Goal: Information Seeking & Learning: Get advice/opinions

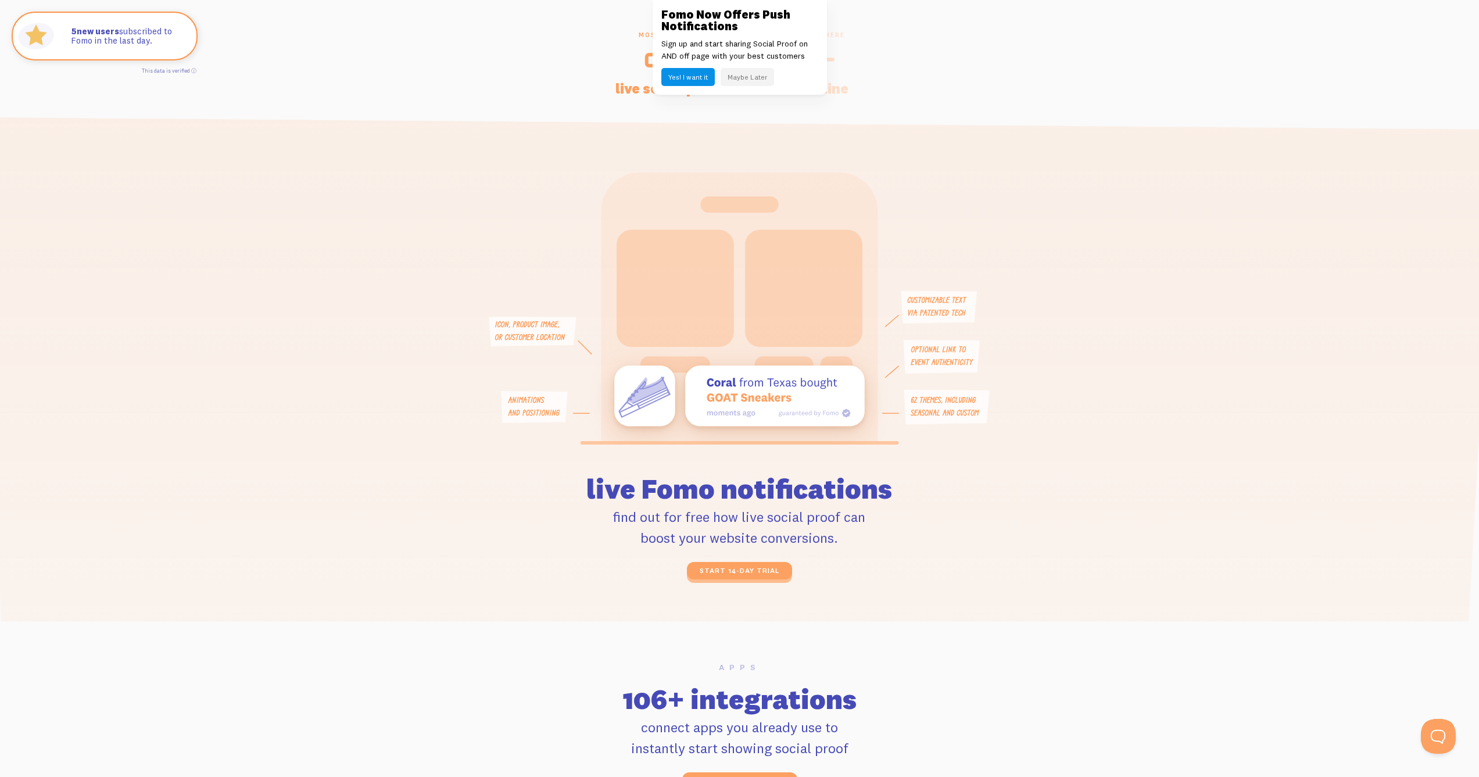
scroll to position [2495, 0]
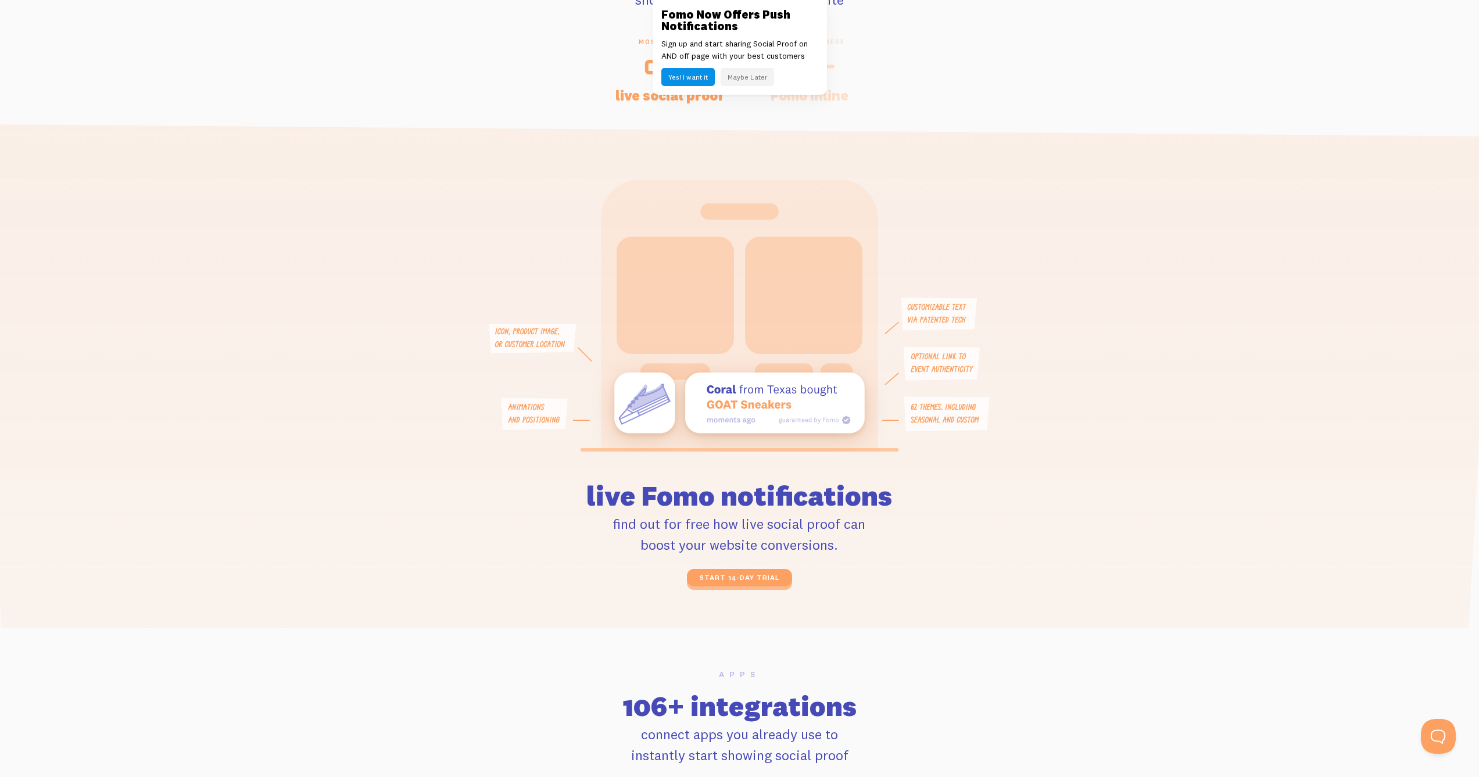
drag, startPoint x: 780, startPoint y: 420, endPoint x: 851, endPoint y: 421, distance: 71.5
click at [851, 421] on icon at bounding box center [739, 403] width 250 height 60
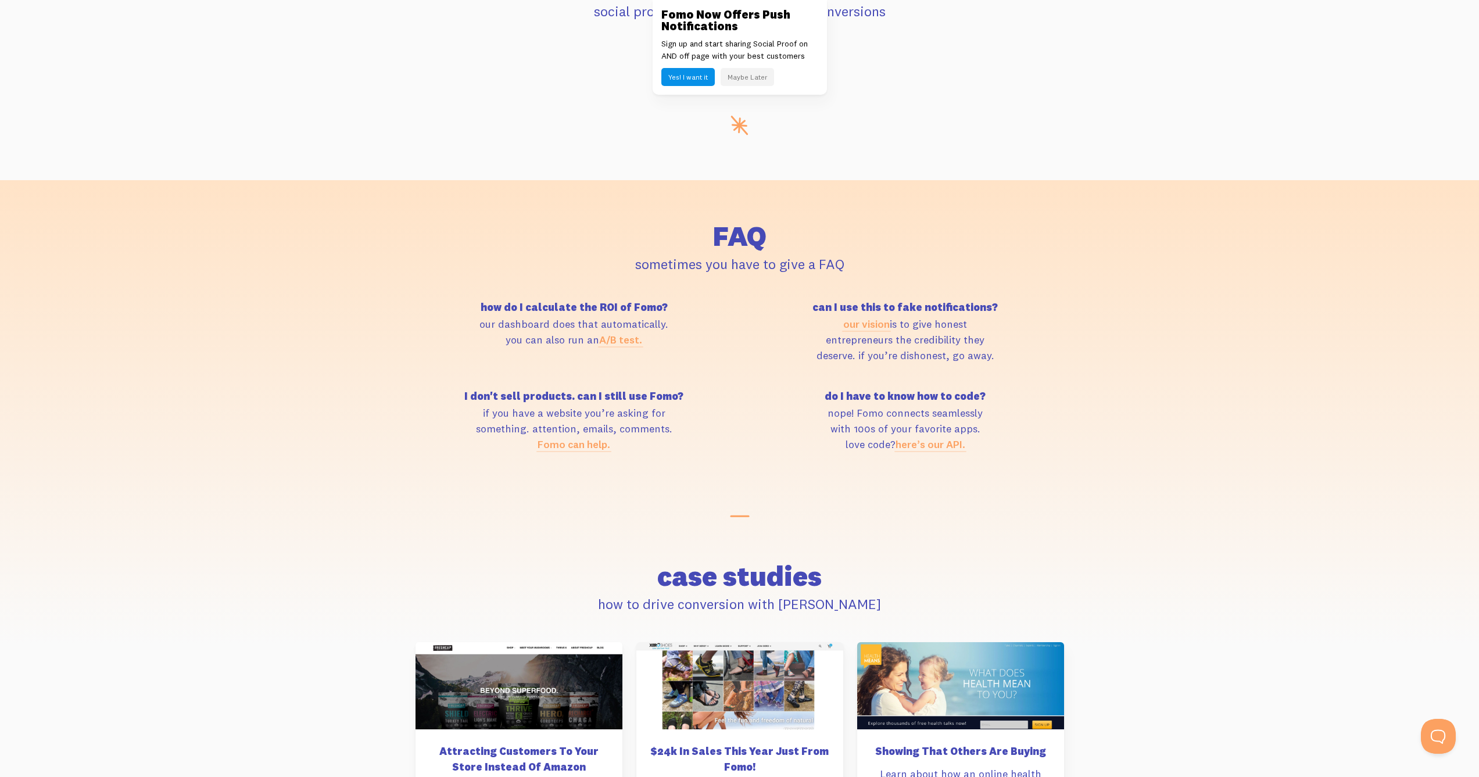
scroll to position [4810, 0]
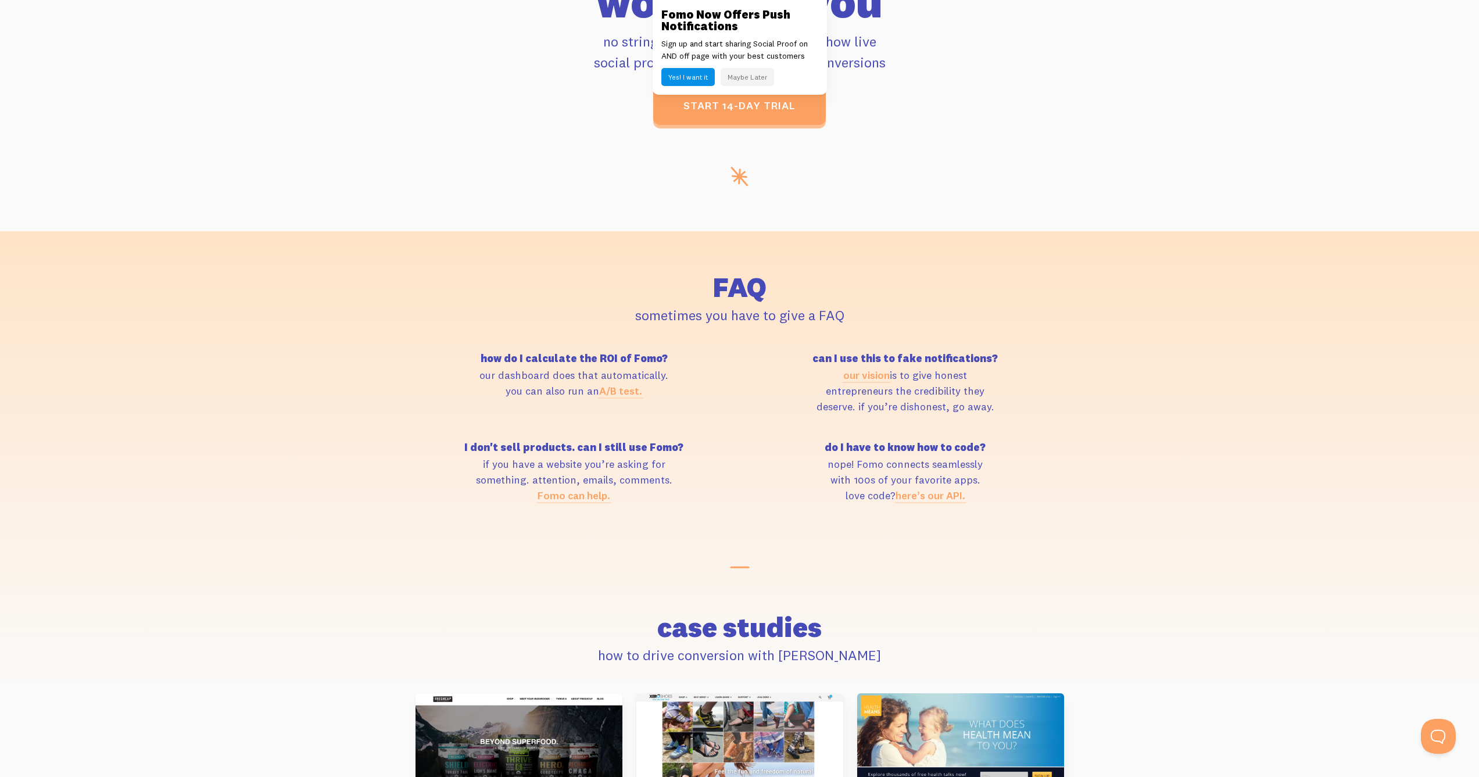
click at [511, 375] on p "our dashboard does that automatically. you can also run an A/B test." at bounding box center [574, 382] width 317 height 31
click at [556, 384] on p "our dashboard does that automatically. you can also run an A/B test." at bounding box center [574, 382] width 317 height 31
click at [960, 353] on h5 "can I use this to fake notifications?" at bounding box center [905, 358] width 317 height 10
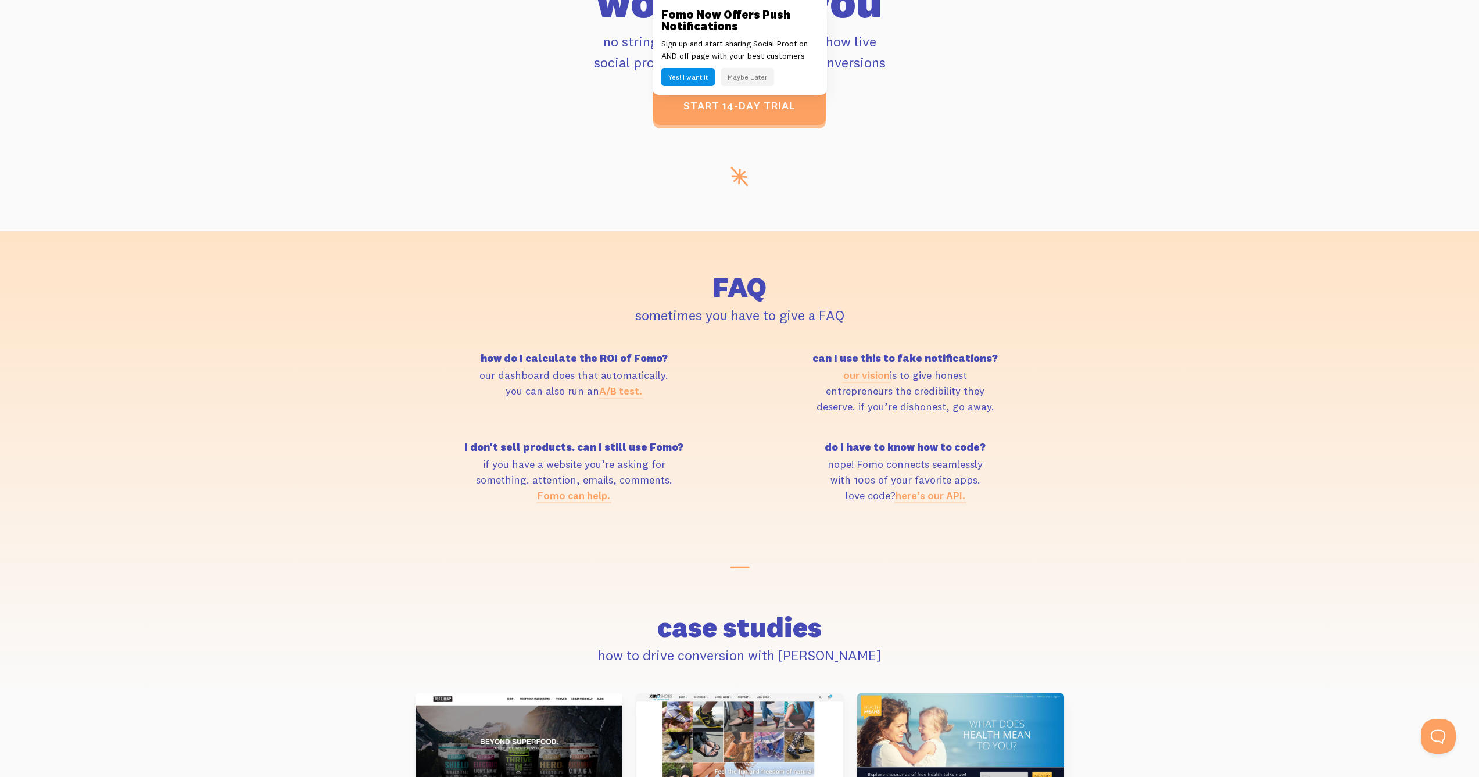
click at [960, 353] on h5 "can I use this to fake notifications?" at bounding box center [905, 358] width 317 height 10
click at [1016, 374] on p "our vision is to give honest entrepreneurs the credibility they deserve. if you…" at bounding box center [905, 390] width 317 height 47
drag, startPoint x: 1027, startPoint y: 412, endPoint x: 803, endPoint y: 352, distance: 231.8
click at [803, 353] on div "how do I calculate the ROI of Fomo? our dashboard does that automatically. you …" at bounding box center [740, 442] width 663 height 178
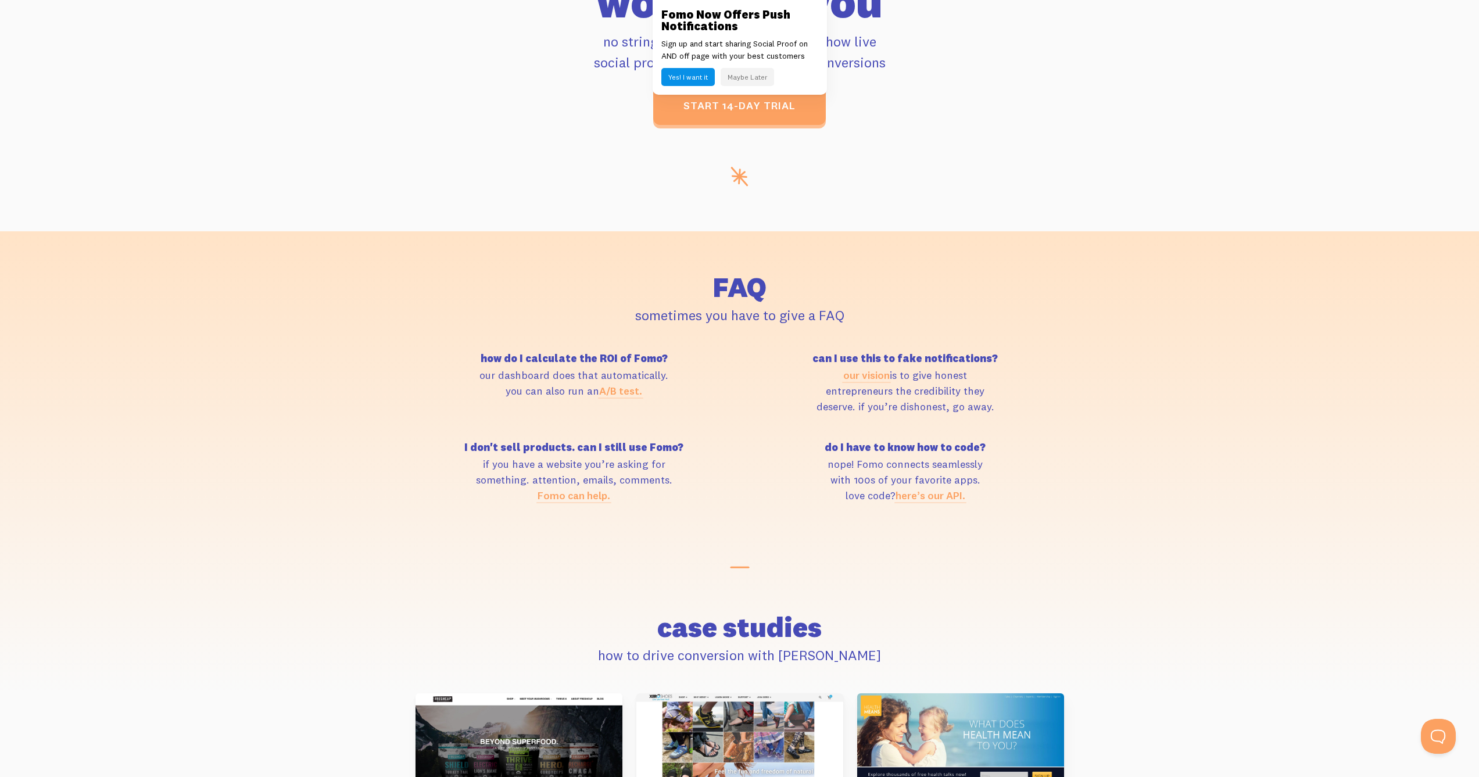
click at [803, 353] on h5 "can I use this to fake notifications?" at bounding box center [905, 358] width 317 height 10
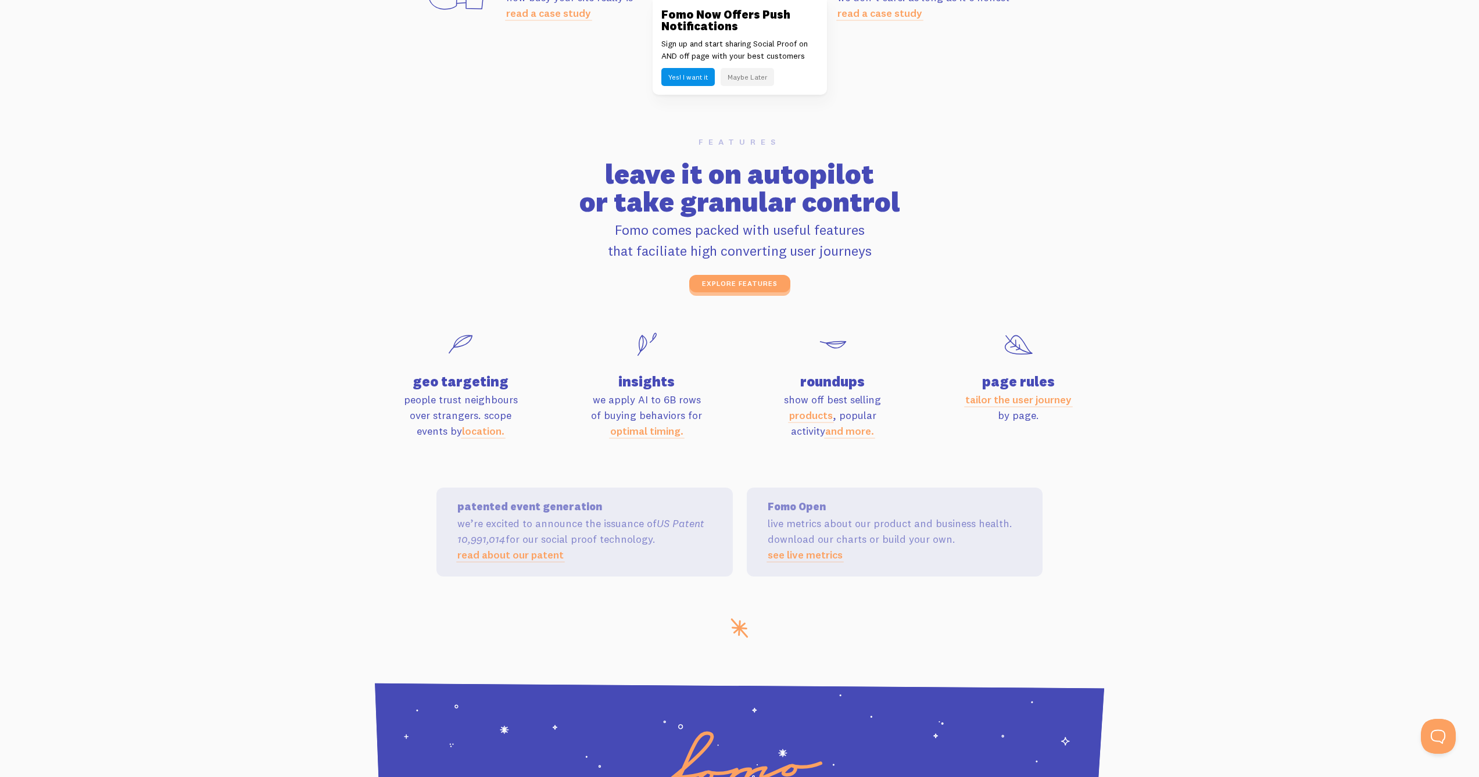
scroll to position [3612, 0]
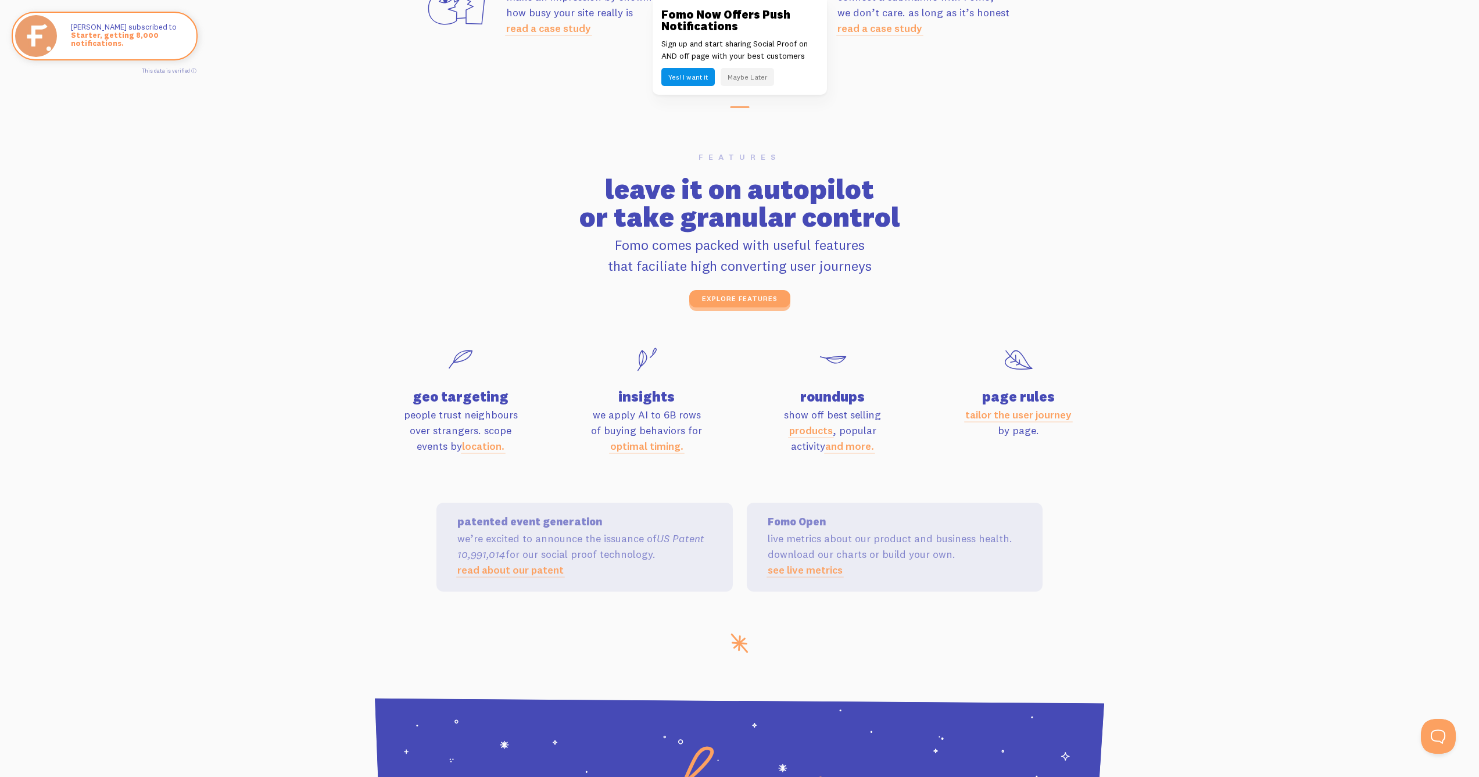
drag, startPoint x: 689, startPoint y: 549, endPoint x: 444, endPoint y: 530, distance: 246.0
click at [444, 530] on div "patented event generation we’re excited to announce the issuance of US Patent 1…" at bounding box center [585, 547] width 296 height 89
click at [539, 539] on p "we’re excited to announce the issuance of US Patent 10,991,014 for our social p…" at bounding box center [584, 554] width 254 height 47
drag, startPoint x: 460, startPoint y: 547, endPoint x: 570, endPoint y: 545, distance: 110.5
click at [570, 545] on p "we’re excited to announce the issuance of US Patent 10,991,014 for our social p…" at bounding box center [584, 554] width 254 height 47
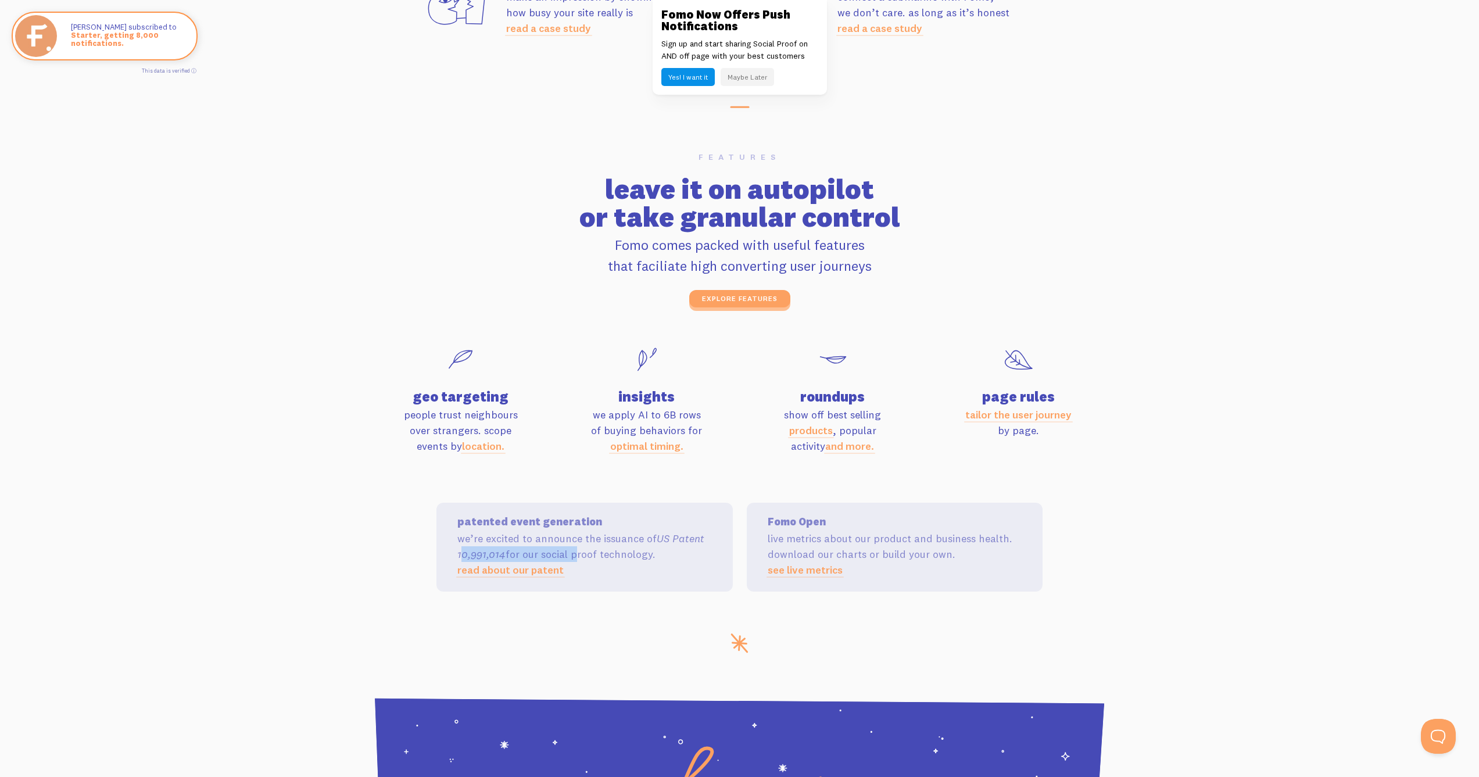
click at [478, 548] on em "US Patent 10,991,014" at bounding box center [580, 546] width 247 height 29
click at [608, 550] on p "we’re excited to announce the issuance of US Patent 10,991,014 for our social p…" at bounding box center [584, 554] width 254 height 47
click at [672, 553] on p "we’re excited to announce the issuance of US Patent 10,991,014 for our social p…" at bounding box center [584, 554] width 254 height 47
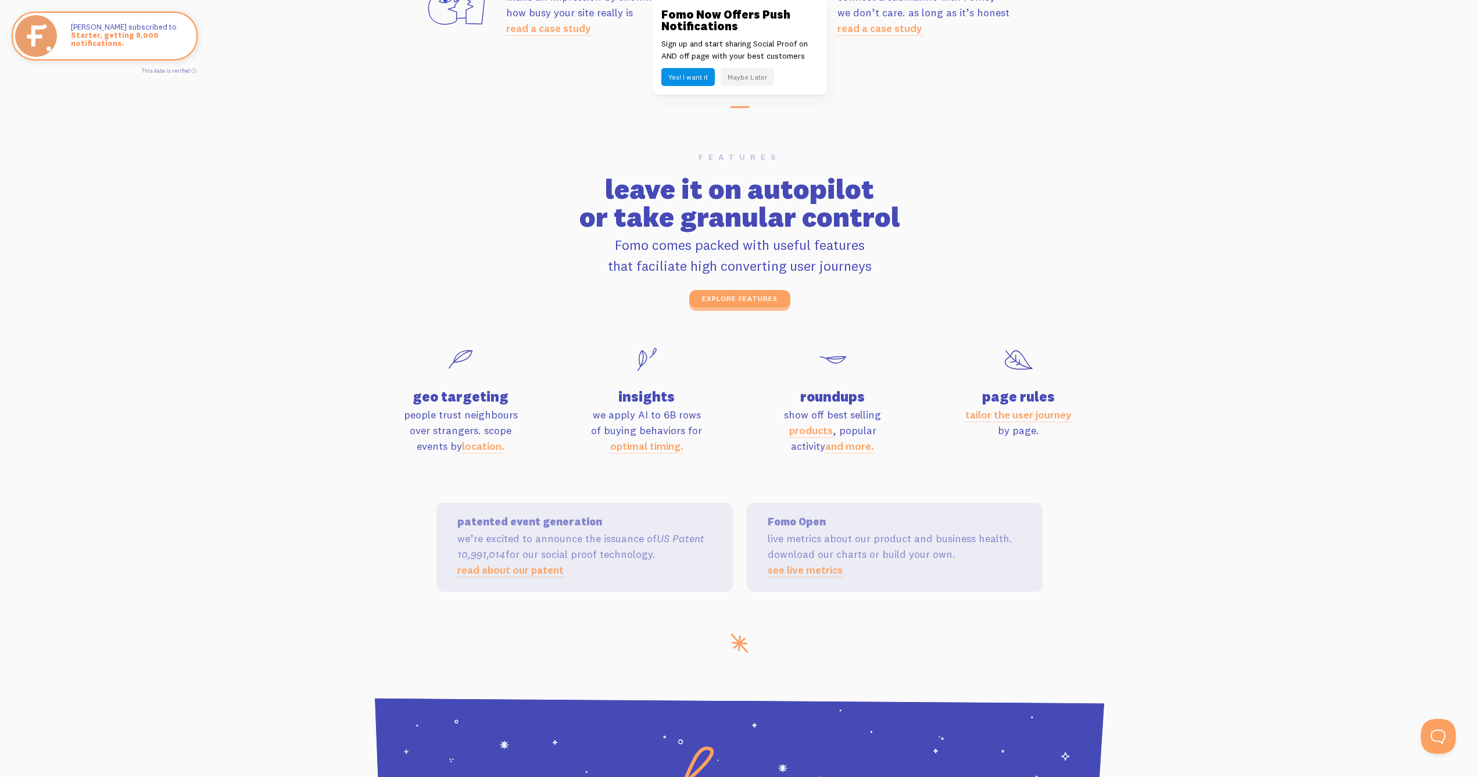
click at [672, 553] on p "we’re excited to announce the issuance of US Patent 10,991,014 for our social p…" at bounding box center [584, 554] width 254 height 47
click at [679, 553] on p "we’re excited to announce the issuance of US Patent 10,991,014 for our social p…" at bounding box center [584, 554] width 254 height 47
click at [527, 518] on h5 "patented event generation" at bounding box center [584, 522] width 254 height 10
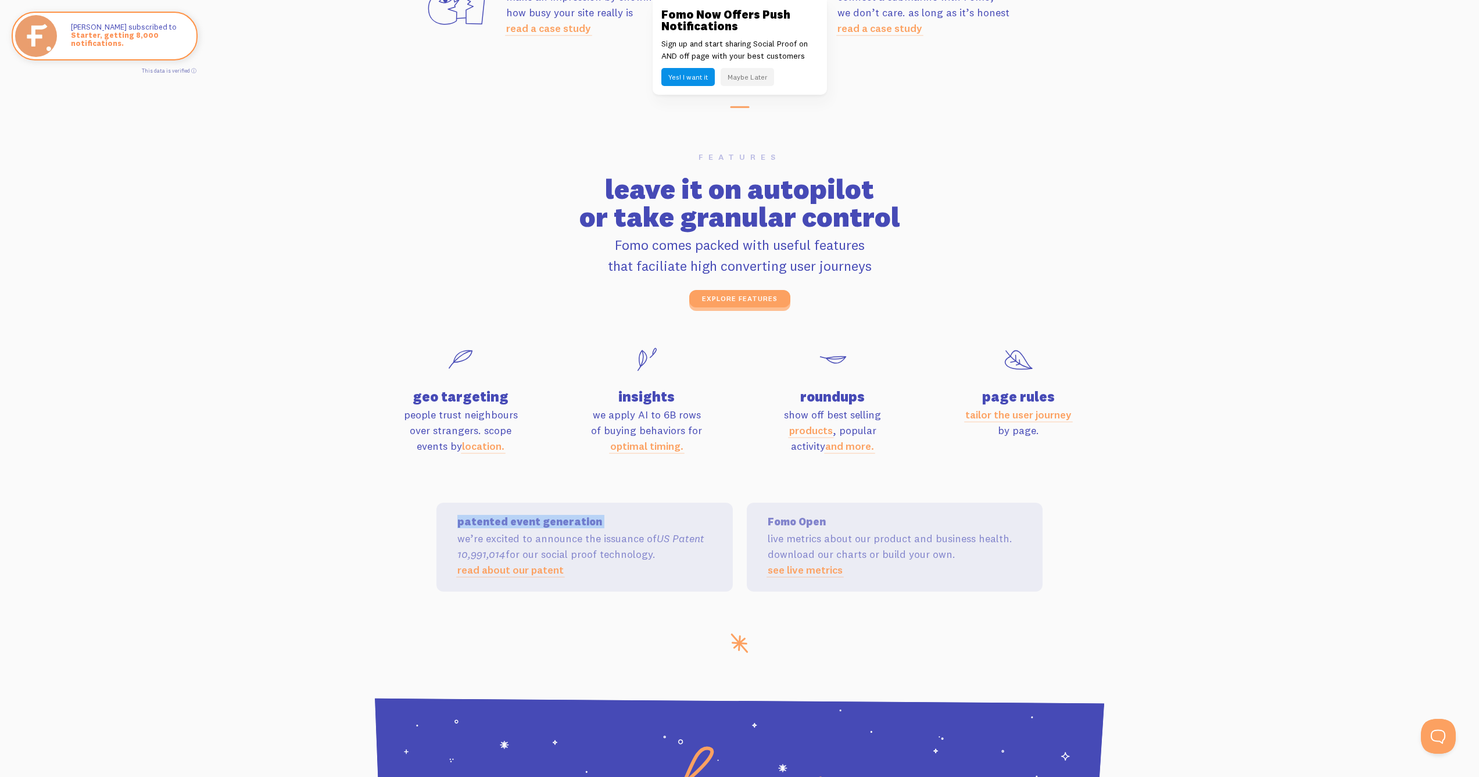
click at [527, 518] on h5 "patented event generation" at bounding box center [584, 522] width 254 height 10
click at [559, 524] on div "patented event generation we’re excited to announce the issuance of US Patent 1…" at bounding box center [584, 547] width 254 height 61
click at [822, 520] on h5 "Fomo Open" at bounding box center [895, 522] width 254 height 10
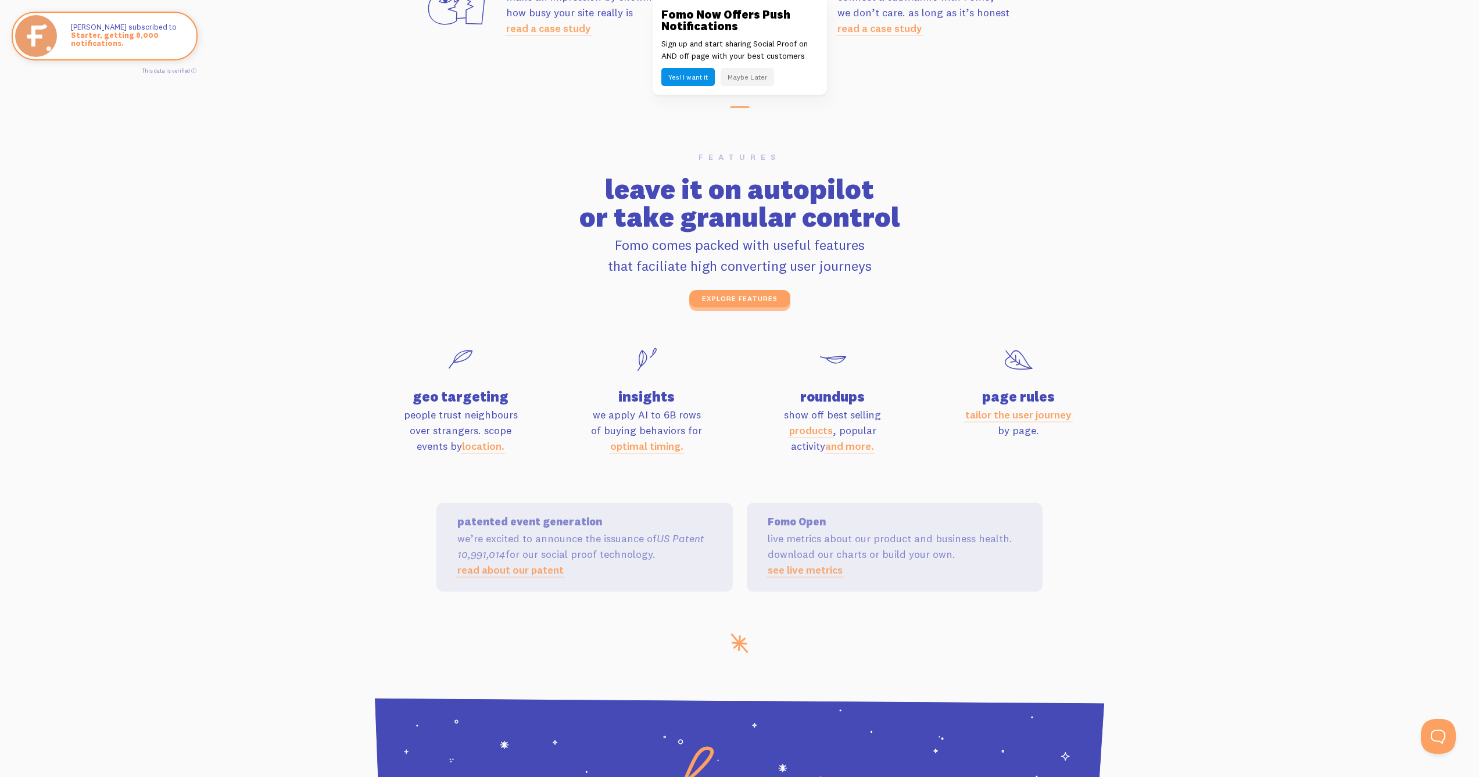
click at [822, 520] on h5 "Fomo Open" at bounding box center [895, 522] width 254 height 10
click at [870, 546] on p "live metrics about our product and business health. download our charts or buil…" at bounding box center [895, 554] width 254 height 47
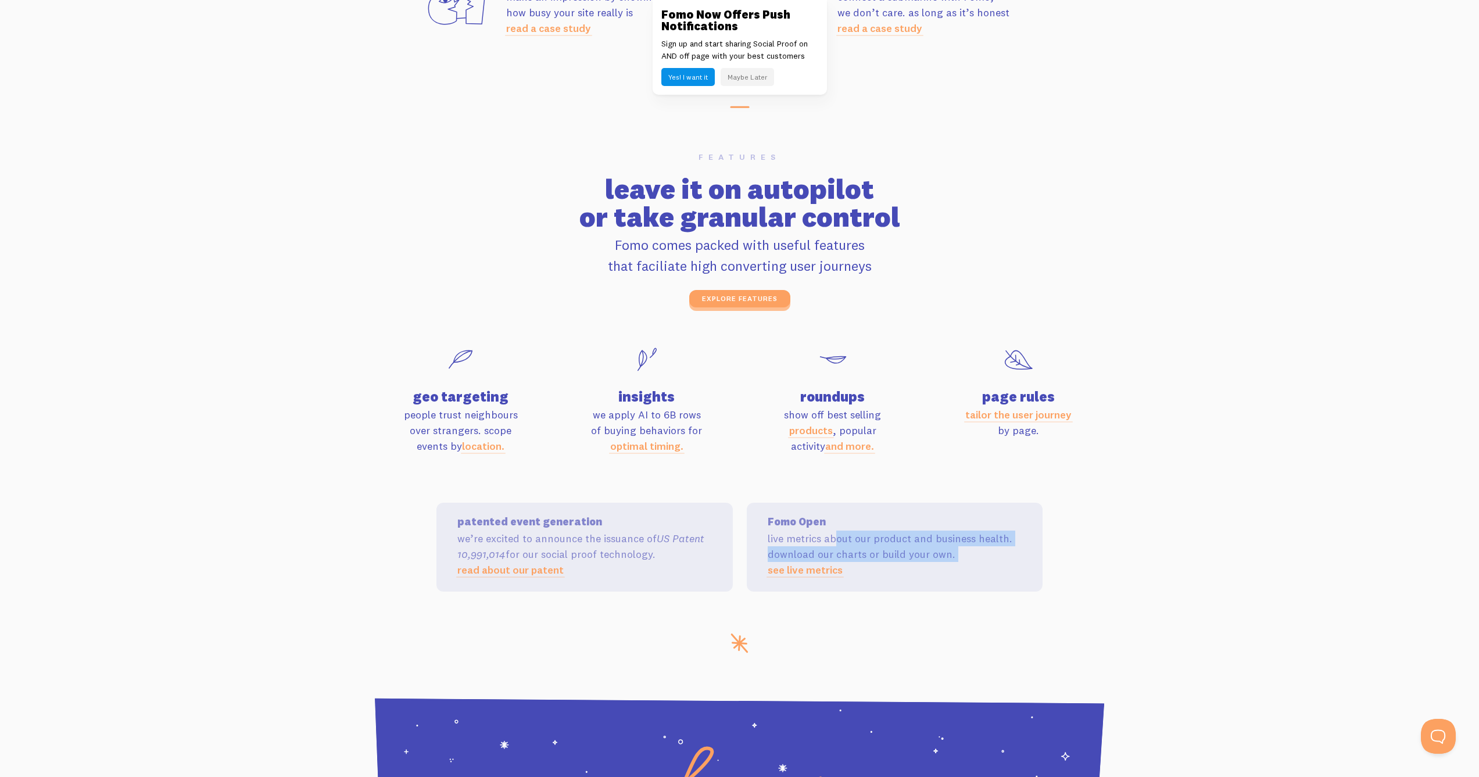
click at [870, 546] on p "live metrics about our product and business health. download our charts or buil…" at bounding box center [895, 554] width 254 height 47
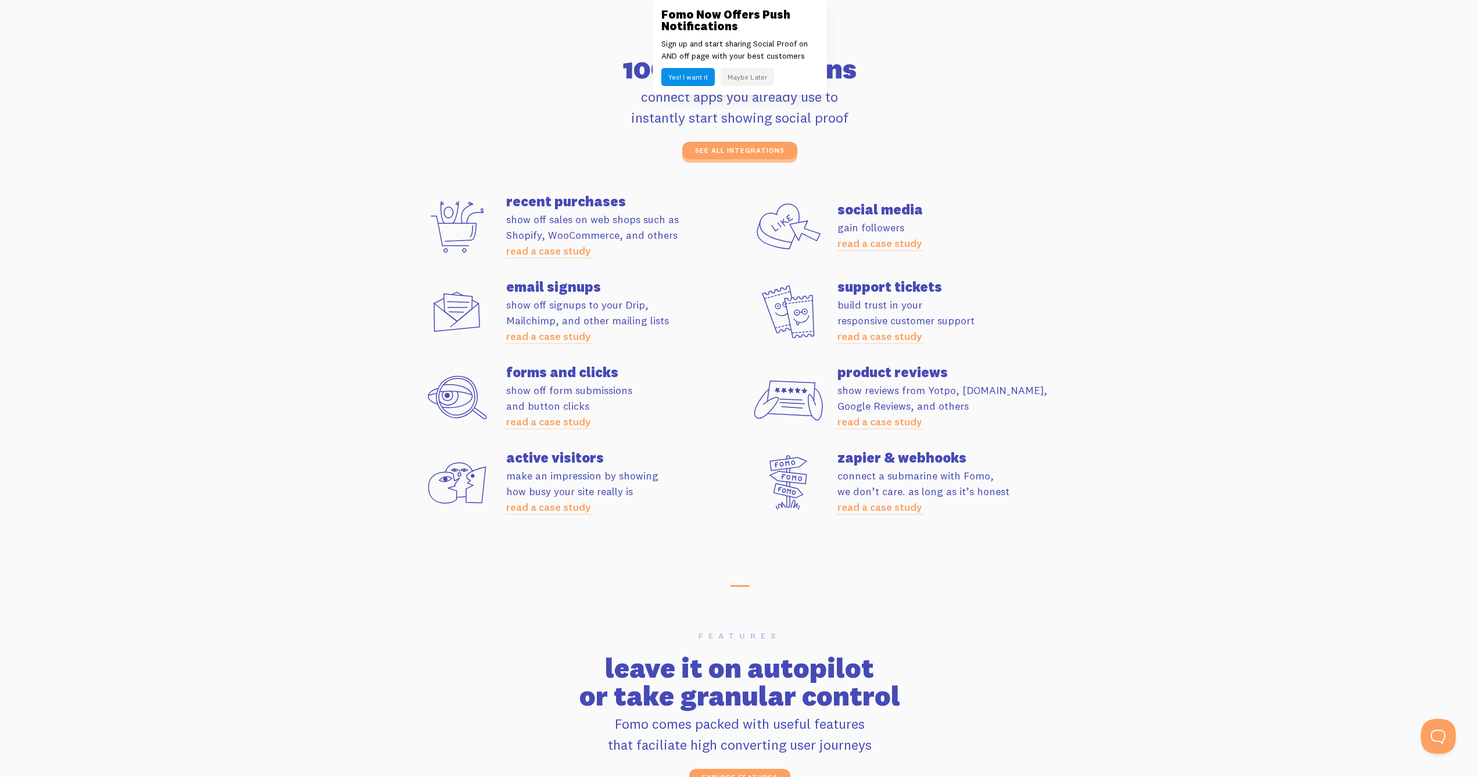
scroll to position [3074, 0]
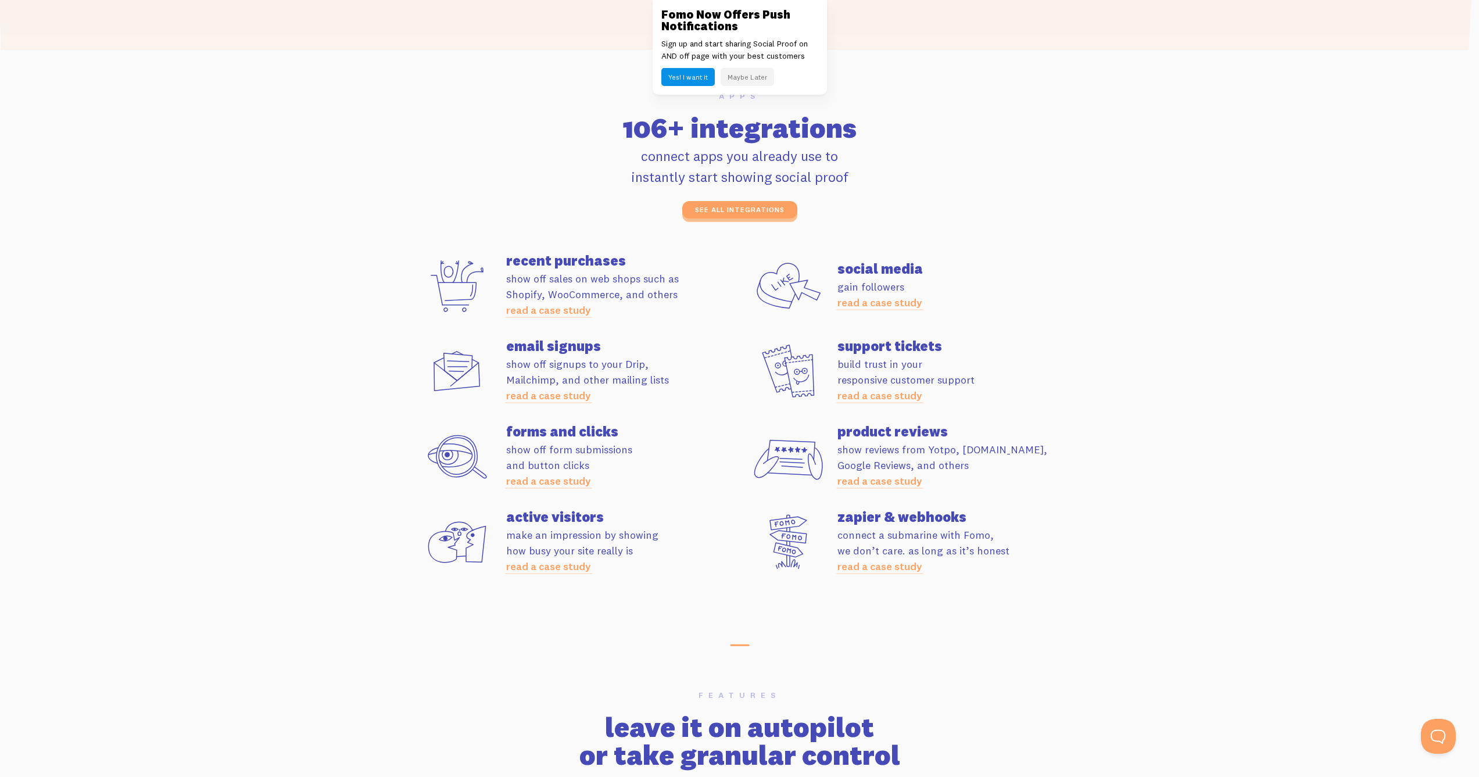
click at [539, 563] on link "read a case study" at bounding box center [548, 566] width 85 height 13
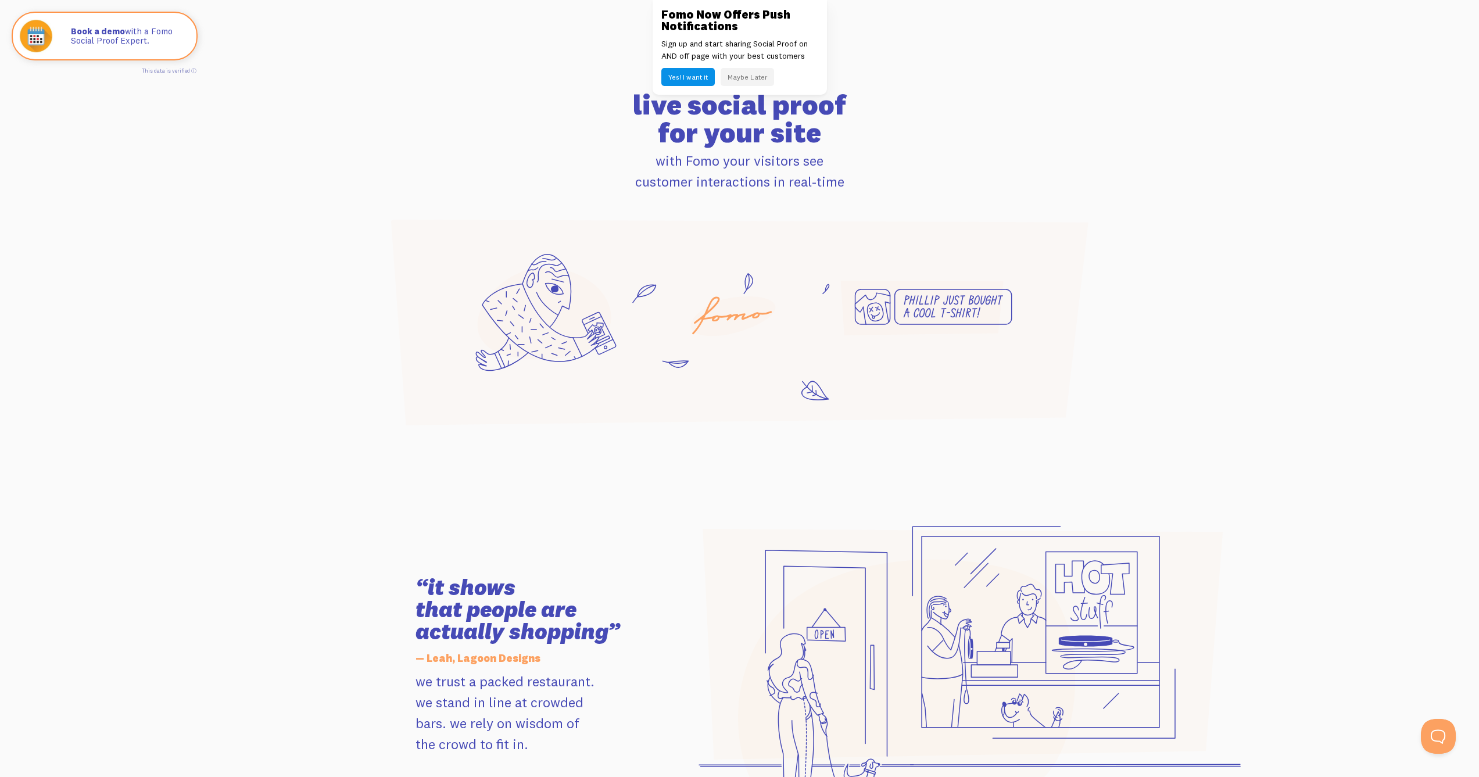
scroll to position [0, 0]
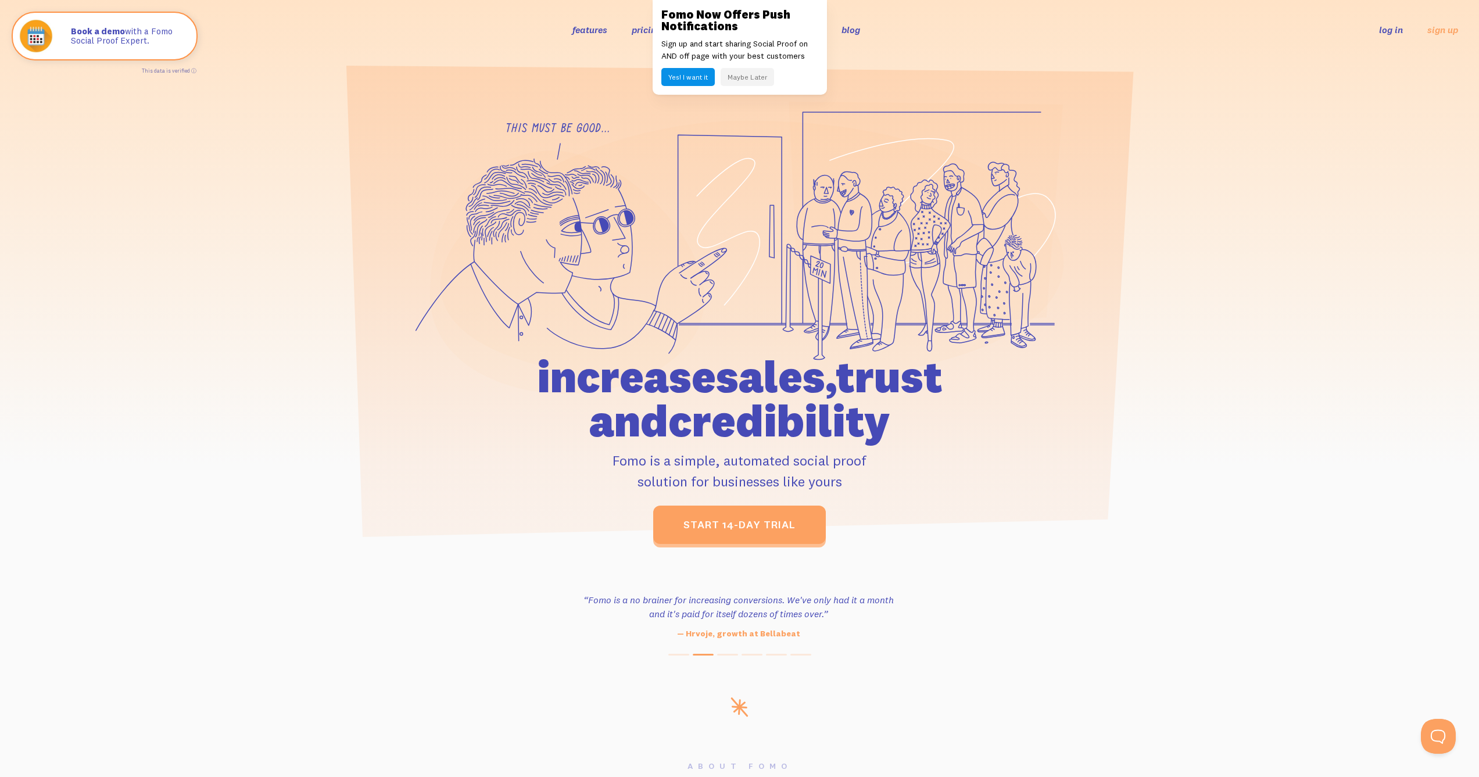
click at [752, 73] on button "Maybe Later" at bounding box center [747, 77] width 53 height 18
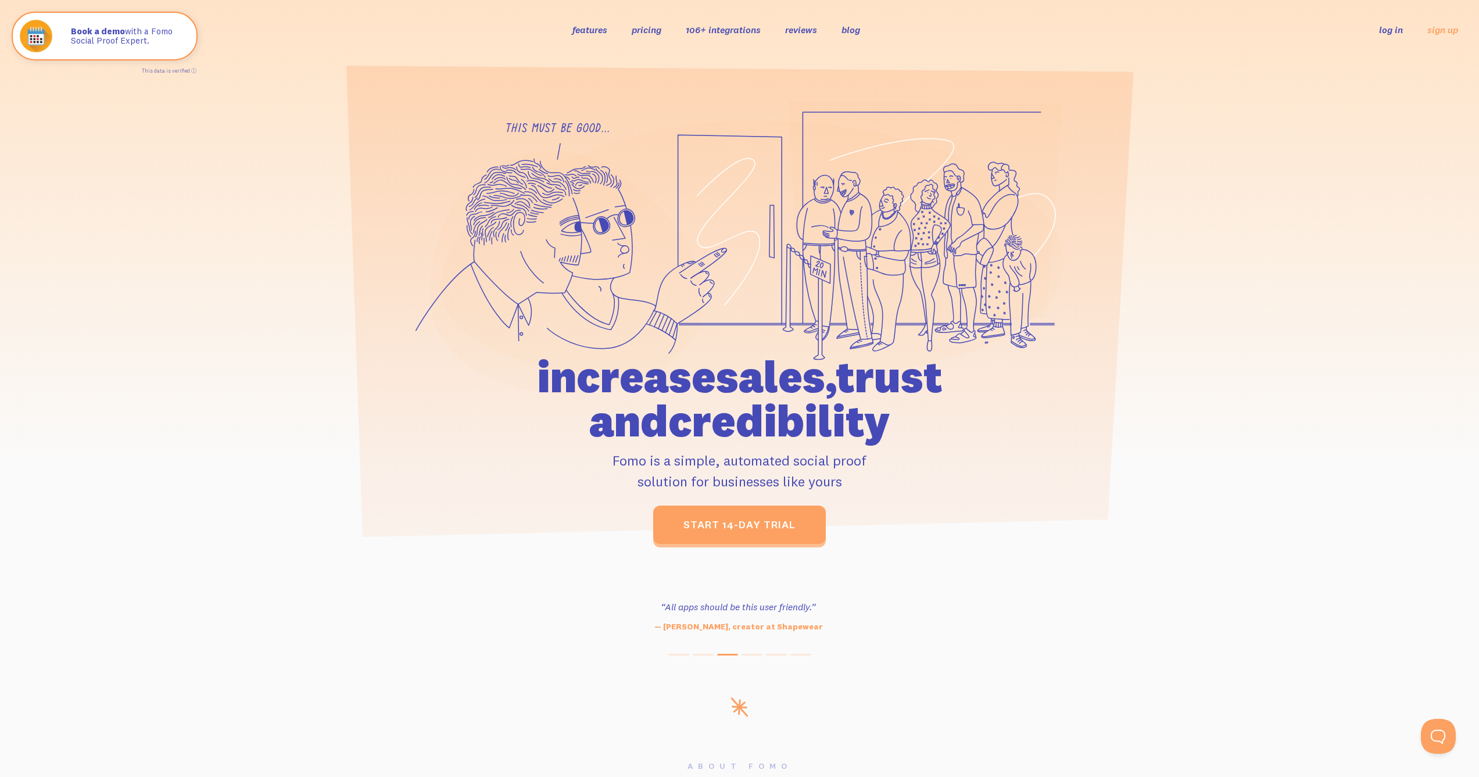
click at [803, 34] on link "reviews" at bounding box center [801, 30] width 32 height 12
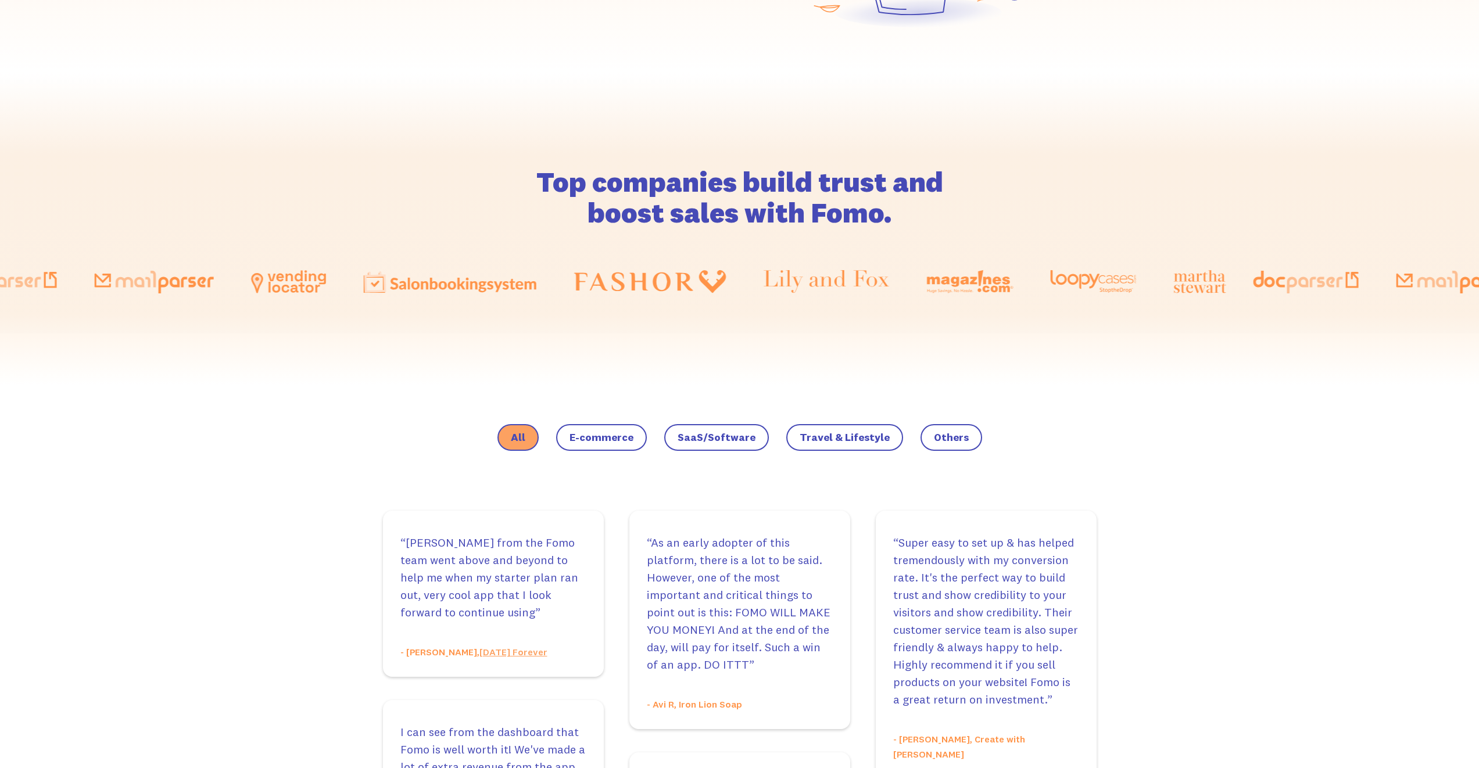
scroll to position [617, 0]
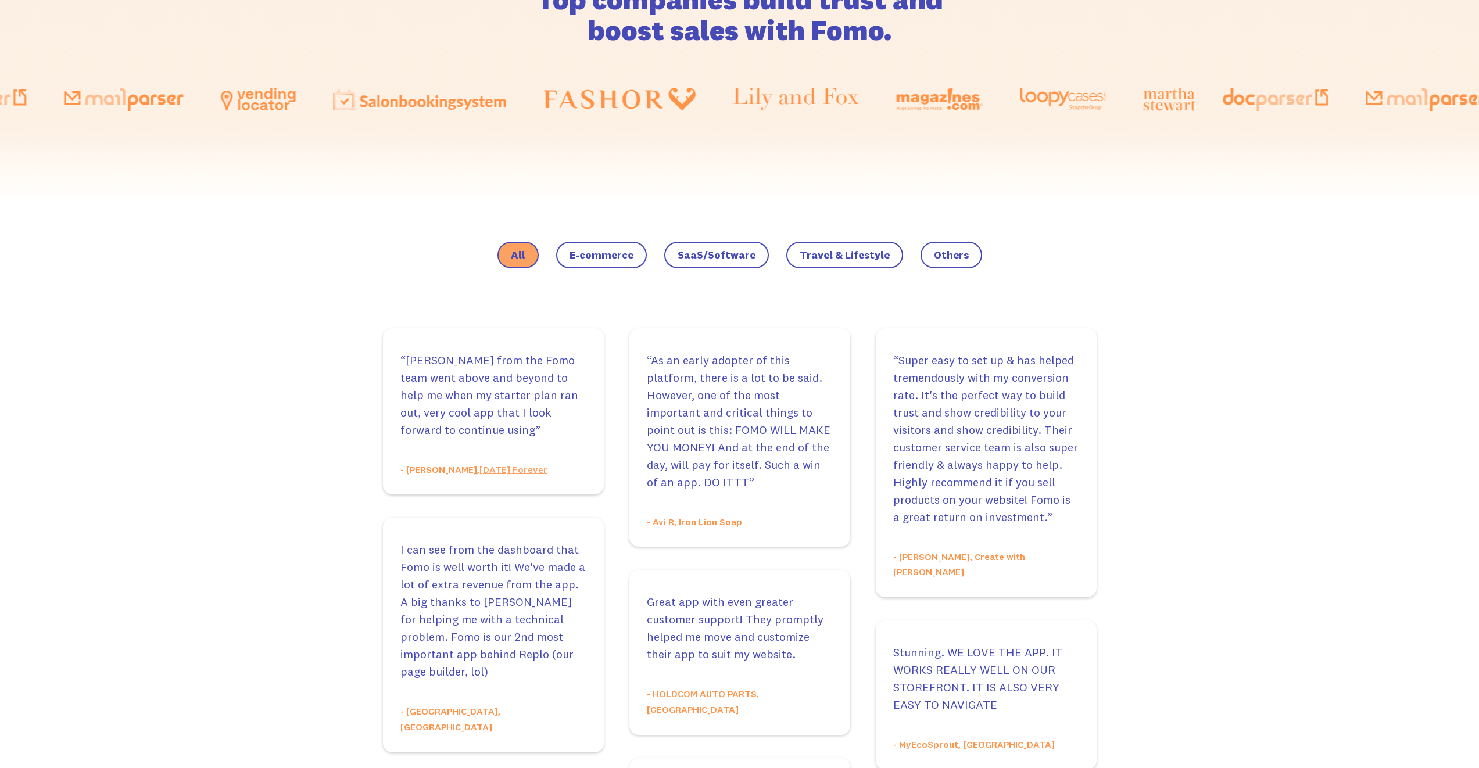
click at [629, 250] on span "E-commerce" at bounding box center [602, 255] width 64 height 12
click at [0, 0] on input "E-commerce" at bounding box center [0, 0] width 0 height 0
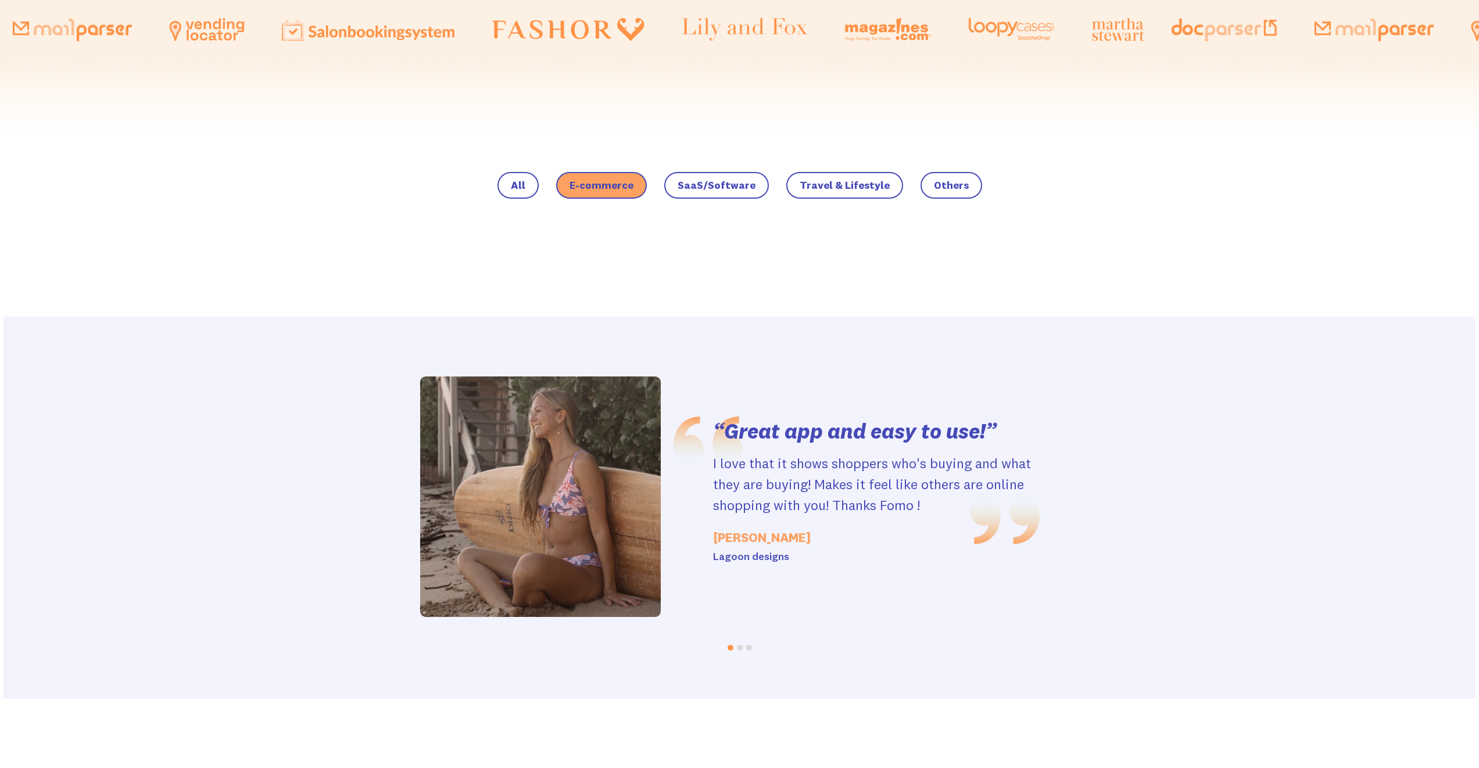
scroll to position [747, 0]
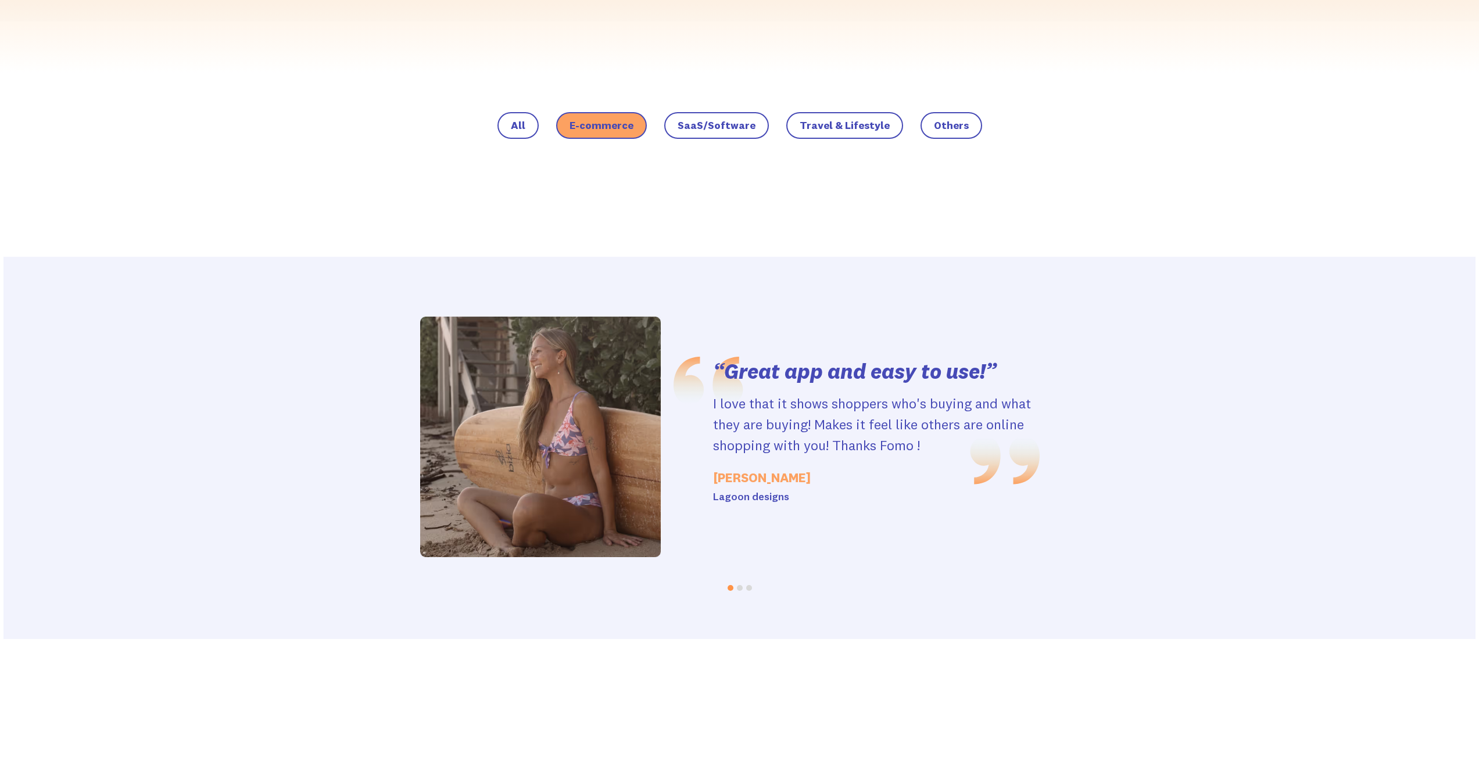
drag, startPoint x: 848, startPoint y: 381, endPoint x: 561, endPoint y: 382, distance: 287.1
click at [713, 383] on h3 "“Great app and easy to use!”" at bounding box center [876, 371] width 327 height 29
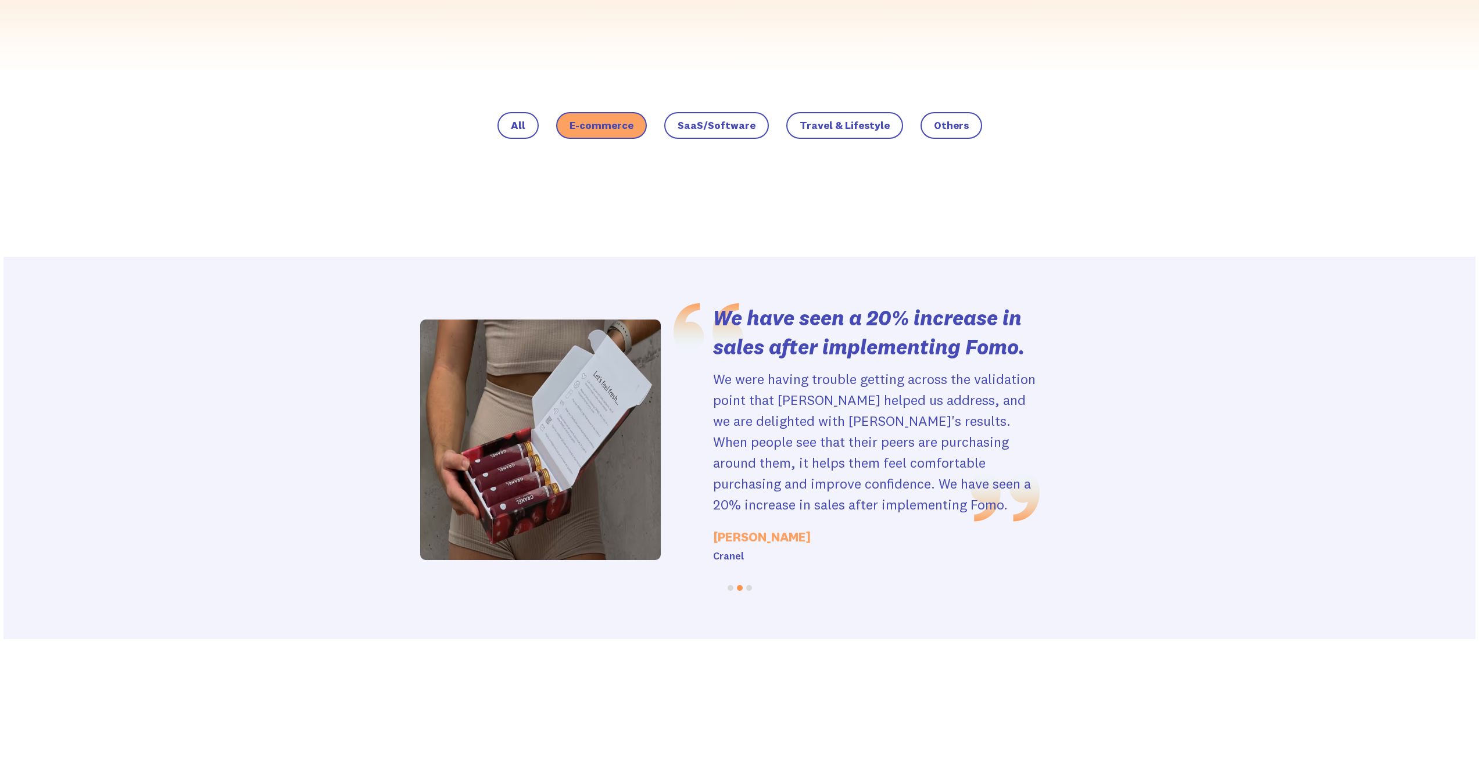
drag, startPoint x: 910, startPoint y: 389, endPoint x: 667, endPoint y: 381, distance: 243.7
click at [776, 386] on p "We were having trouble getting across the validation point that [PERSON_NAME] h…" at bounding box center [876, 441] width 327 height 146
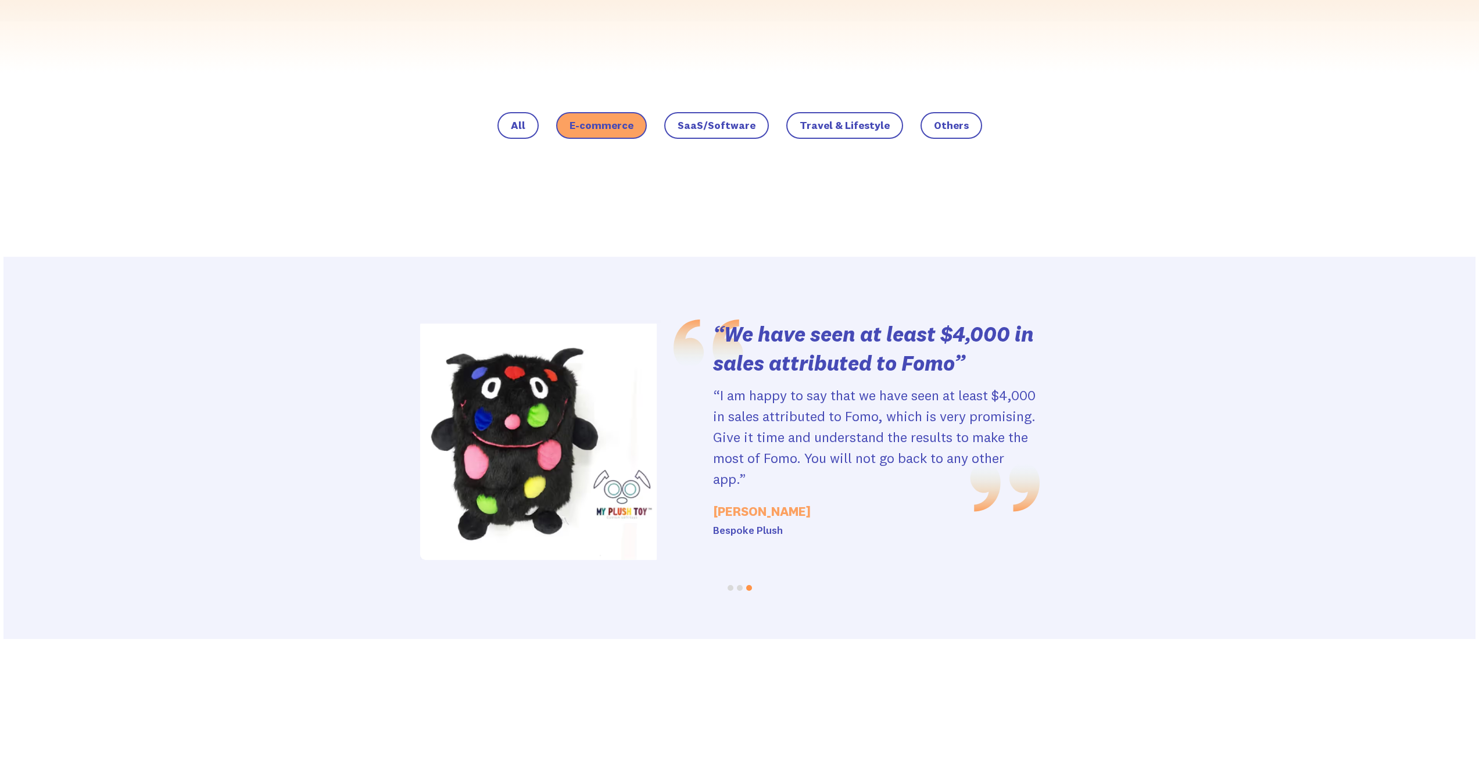
click at [707, 122] on span "SaaS/Software" at bounding box center [717, 126] width 78 height 12
click at [0, 0] on input "SaaS/Software" at bounding box center [0, 0] width 0 height 0
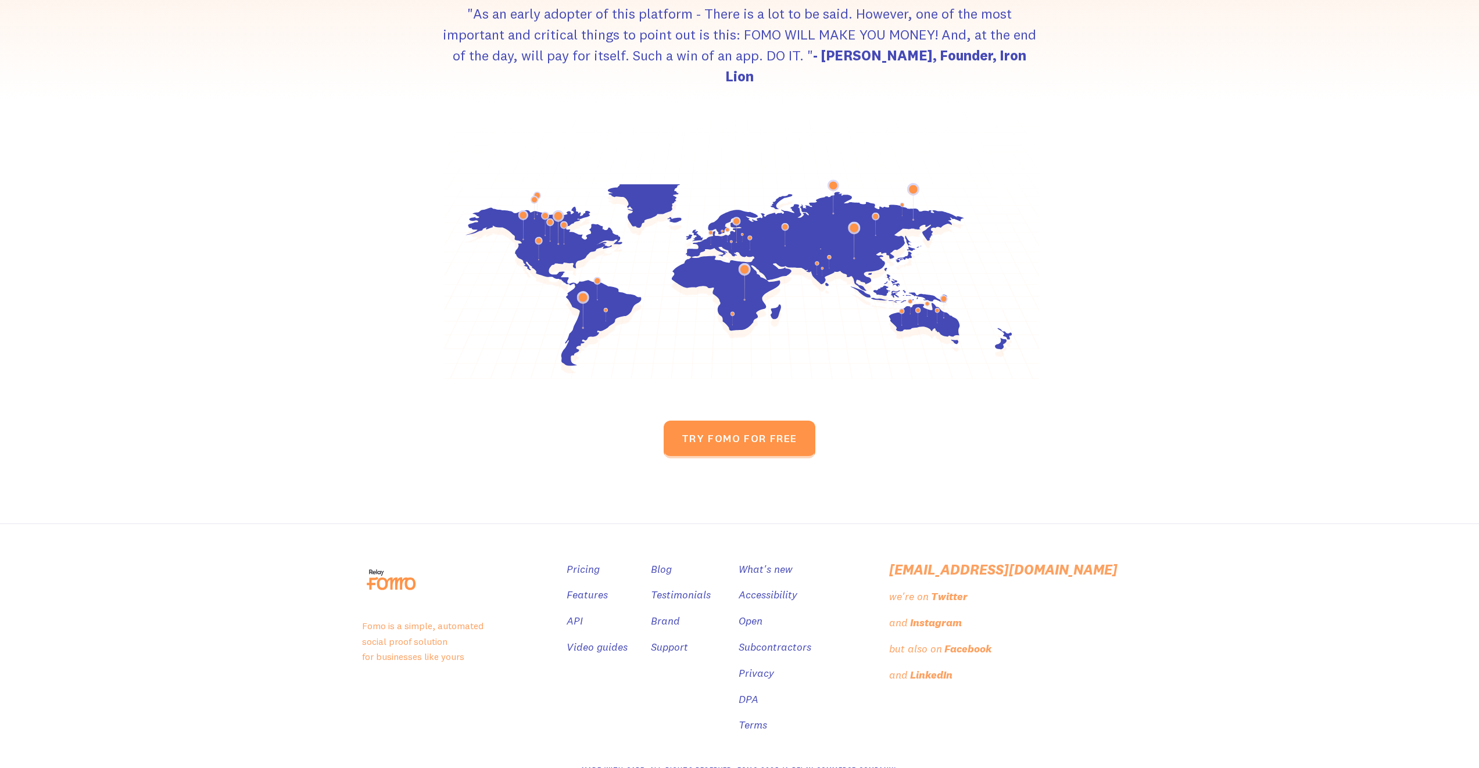
scroll to position [0, 0]
